Goal: Task Accomplishment & Management: Manage account settings

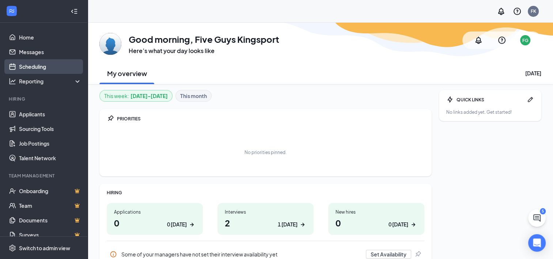
click at [32, 63] on link "Scheduling" at bounding box center [50, 66] width 63 height 15
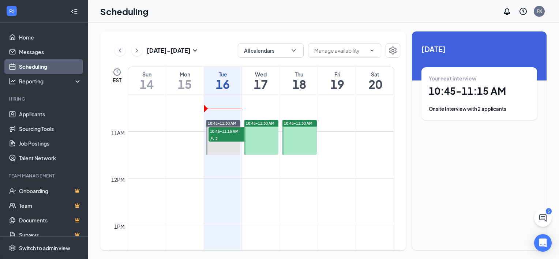
scroll to position [478, 0]
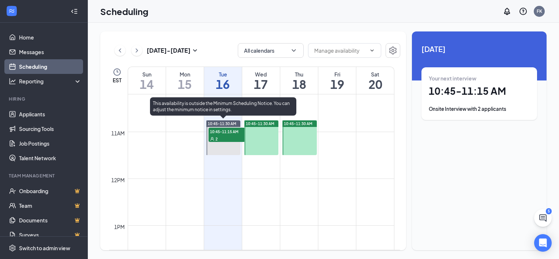
click at [219, 136] on div "2" at bounding box center [226, 138] width 37 height 7
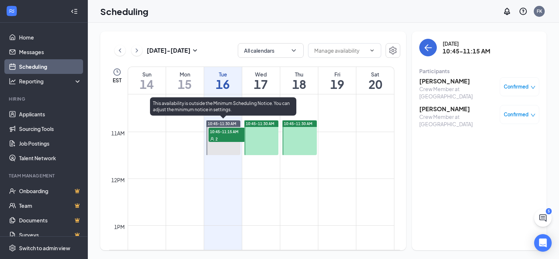
click at [219, 136] on div "2" at bounding box center [226, 138] width 37 height 7
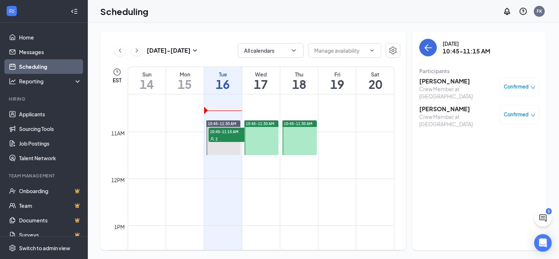
click at [426, 82] on h3 "[PERSON_NAME]" at bounding box center [457, 81] width 77 height 8
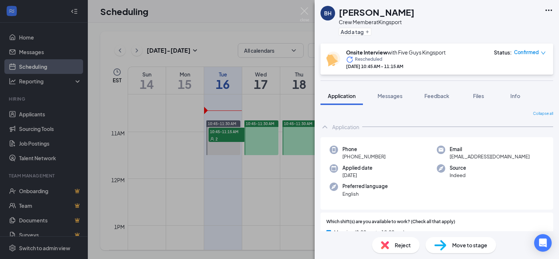
scroll to position [110, 0]
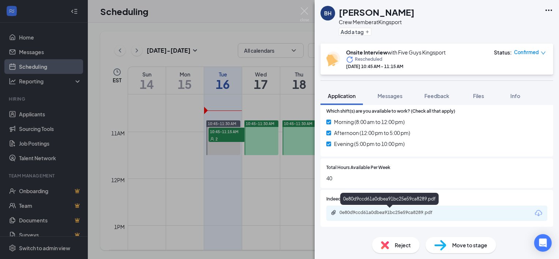
click at [379, 213] on div "0e80d9ccd61a0dbea91bc25e59ca8289.pdf" at bounding box center [390, 213] width 102 height 6
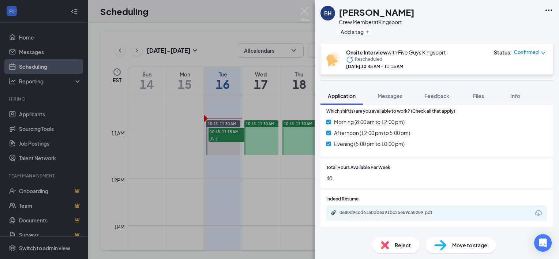
click at [151, 65] on div "BH [PERSON_NAME] Crew Member at [GEOGRAPHIC_DATA] Add a tag Onsite Interview wi…" at bounding box center [279, 129] width 559 height 259
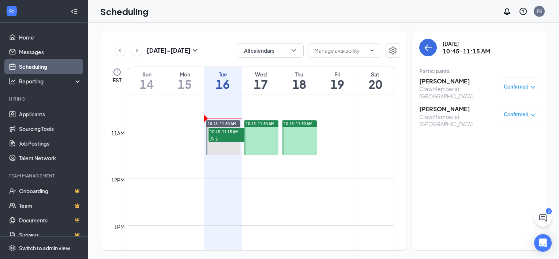
click at [442, 107] on h3 "[PERSON_NAME]" at bounding box center [457, 109] width 77 height 8
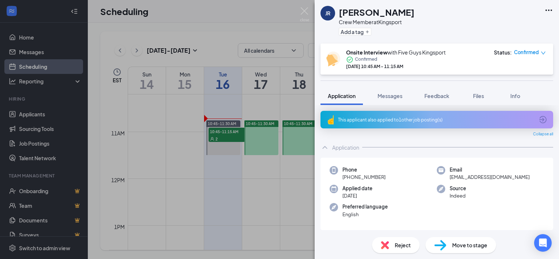
scroll to position [12, 0]
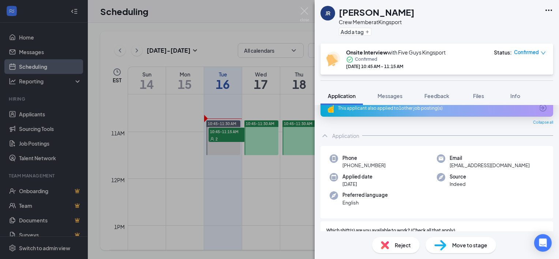
click at [367, 113] on div "This applicant also applied to 1 other job posting(s)" at bounding box center [436, 108] width 233 height 18
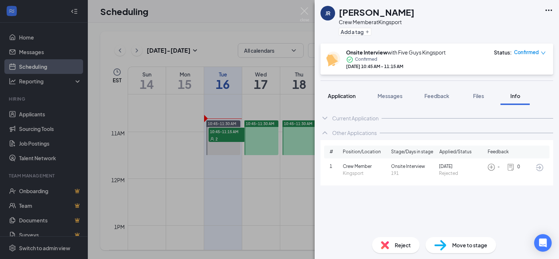
click at [348, 91] on button "Application" at bounding box center [341, 96] width 42 height 18
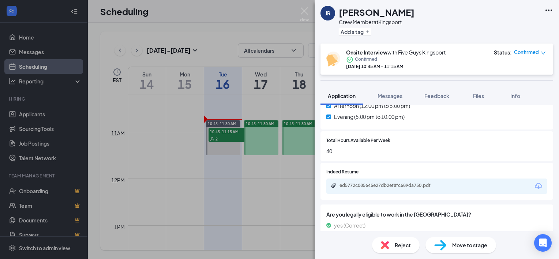
scroll to position [158, 0]
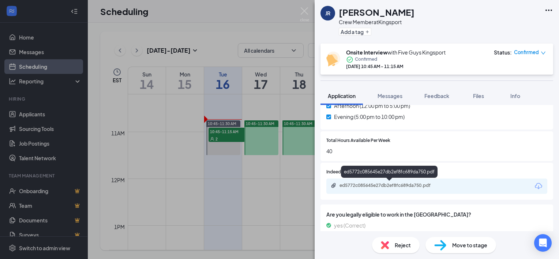
click at [392, 184] on div "ed5772c085645e27db2ef8fc689da750.pdf" at bounding box center [390, 185] width 102 height 6
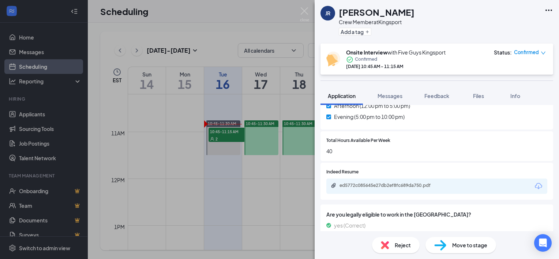
click at [261, 214] on div "JR [PERSON_NAME] Crew Member at [GEOGRAPHIC_DATA] Add a tag Onsite Interview wi…" at bounding box center [279, 129] width 559 height 259
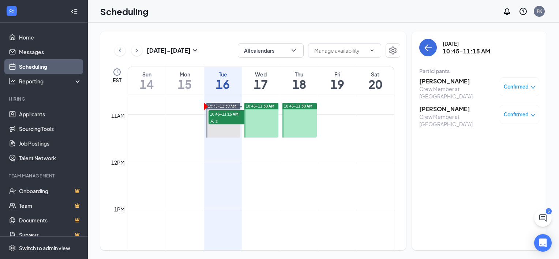
scroll to position [494, 0]
